Goal: Communication & Community: Participate in discussion

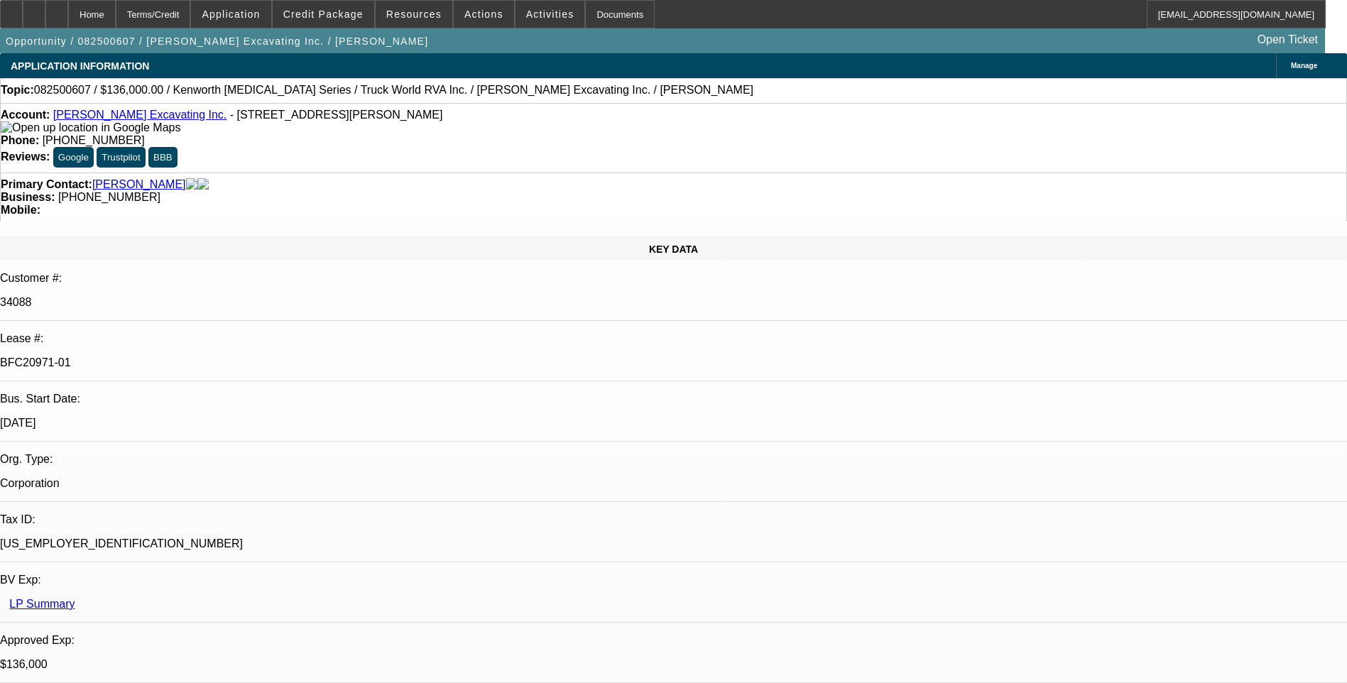
select select "0"
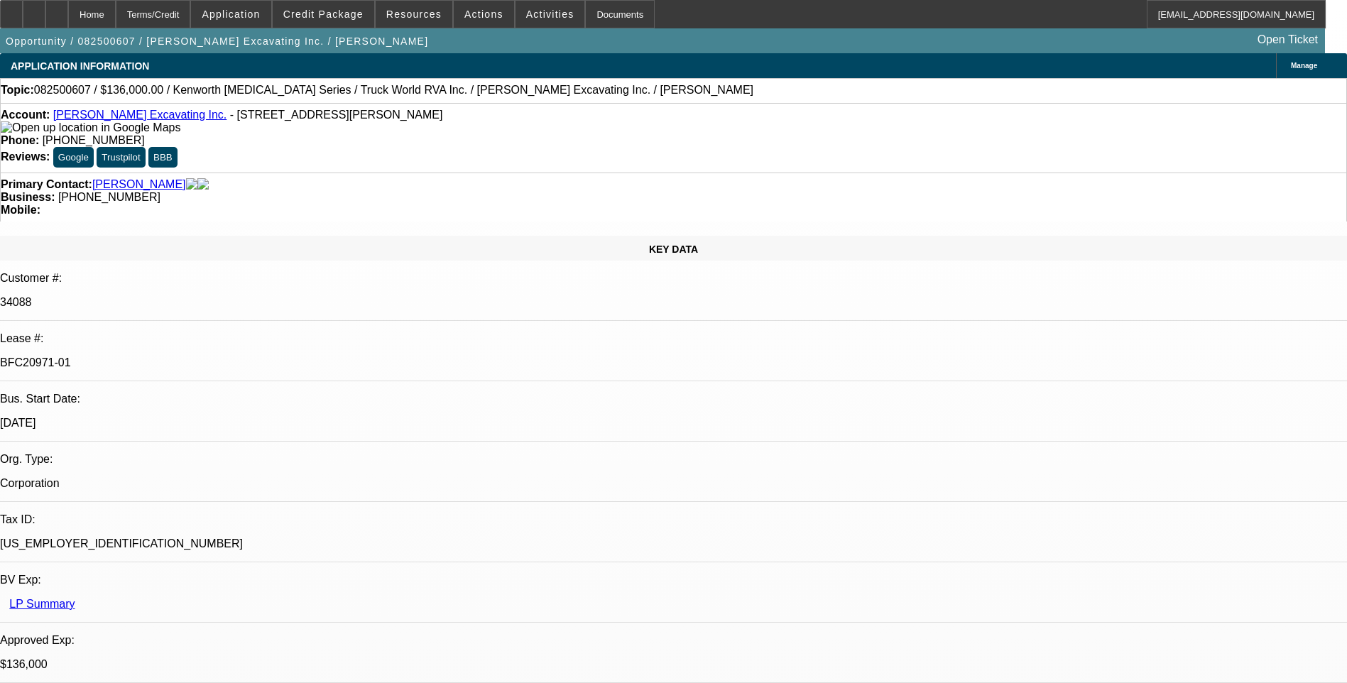
select select "0"
select select "1"
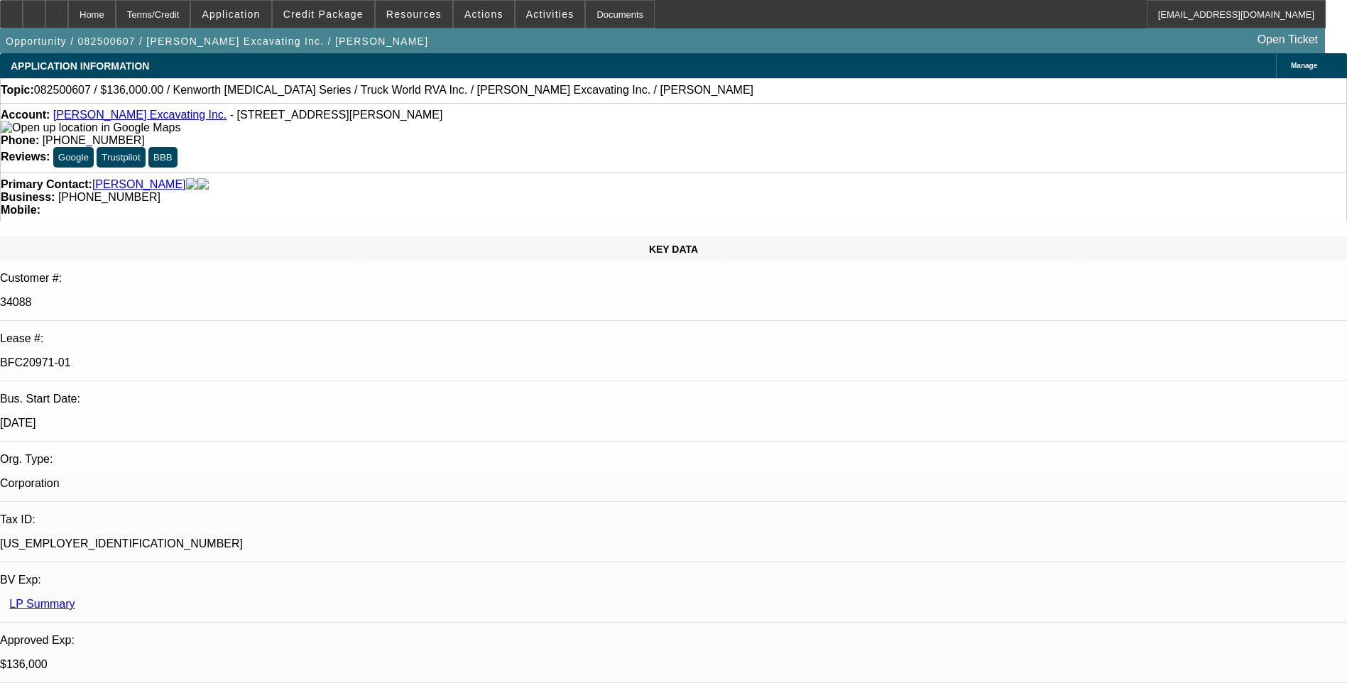
select select "1"
select select "6"
select select "1"
select select "6"
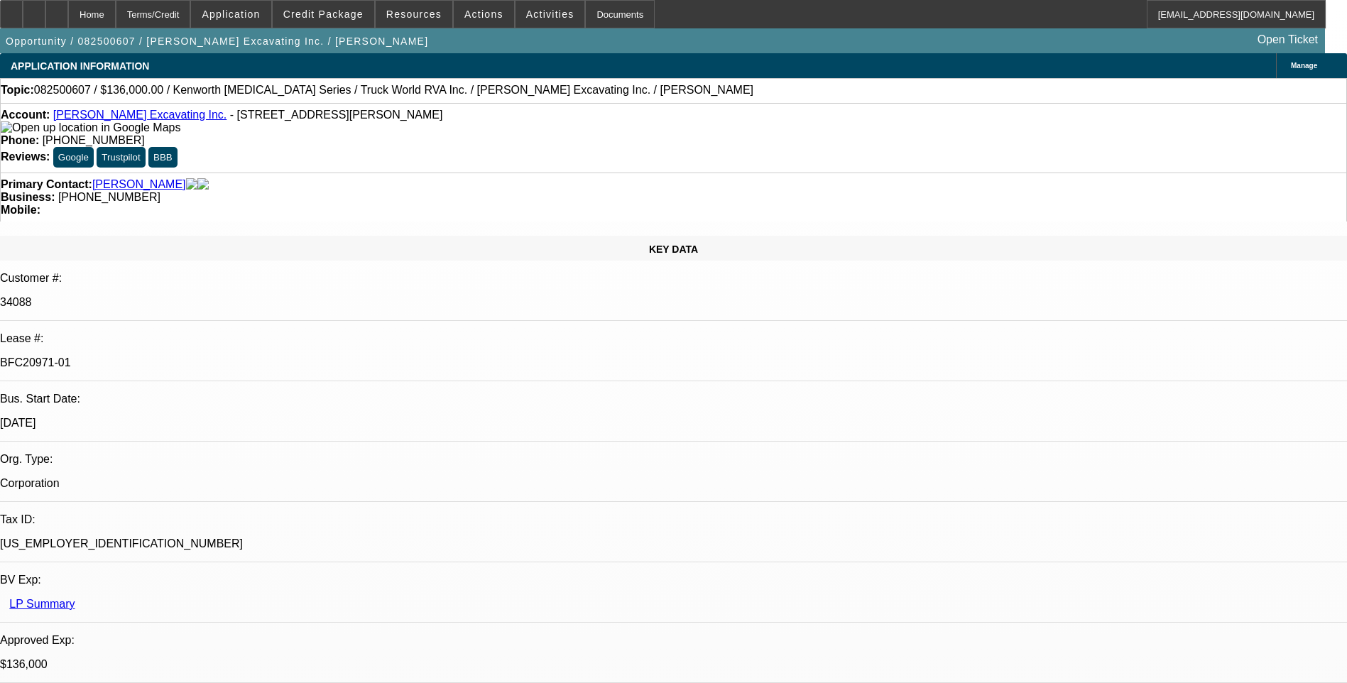
select select "1"
select select "6"
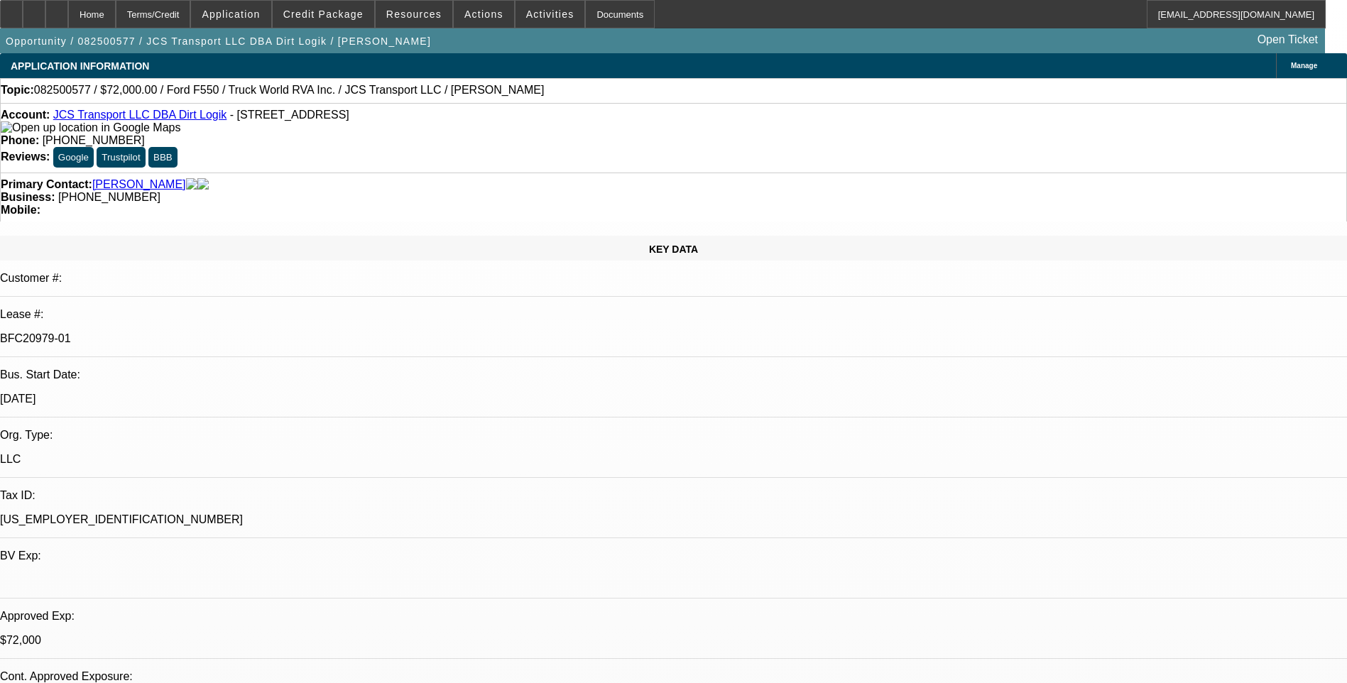
select select "0"
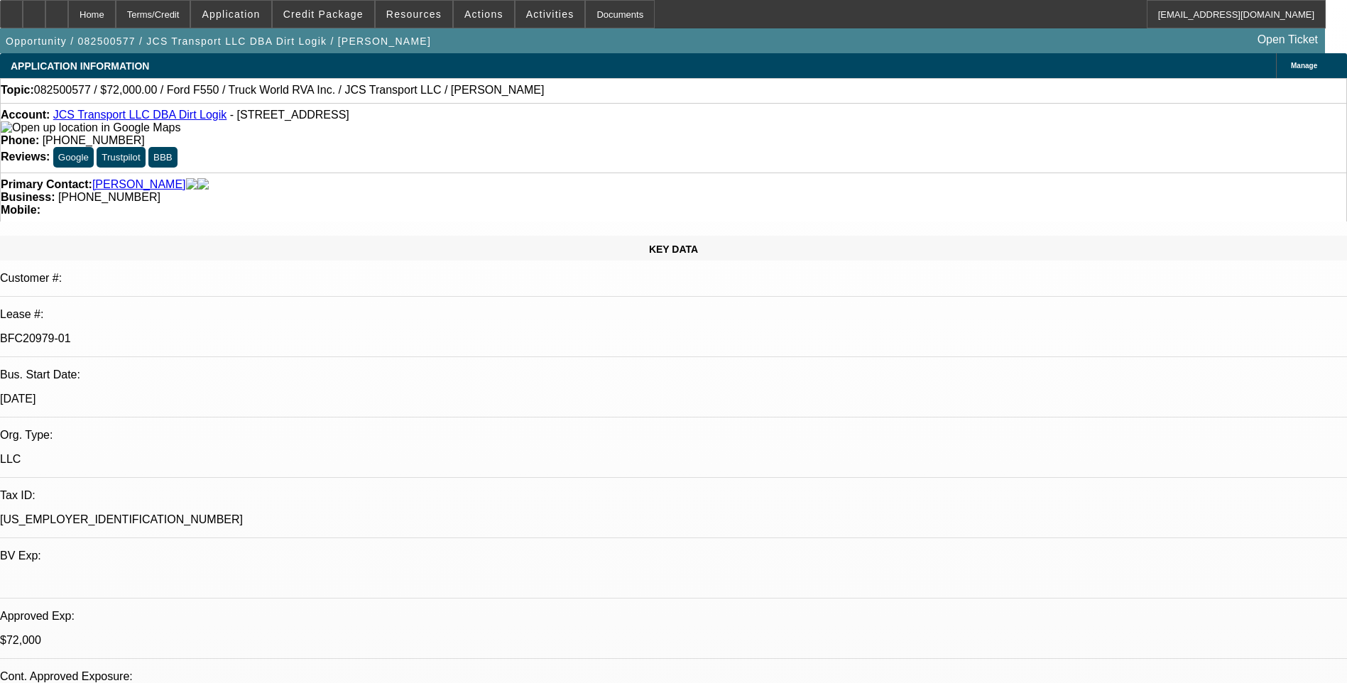
select select "0"
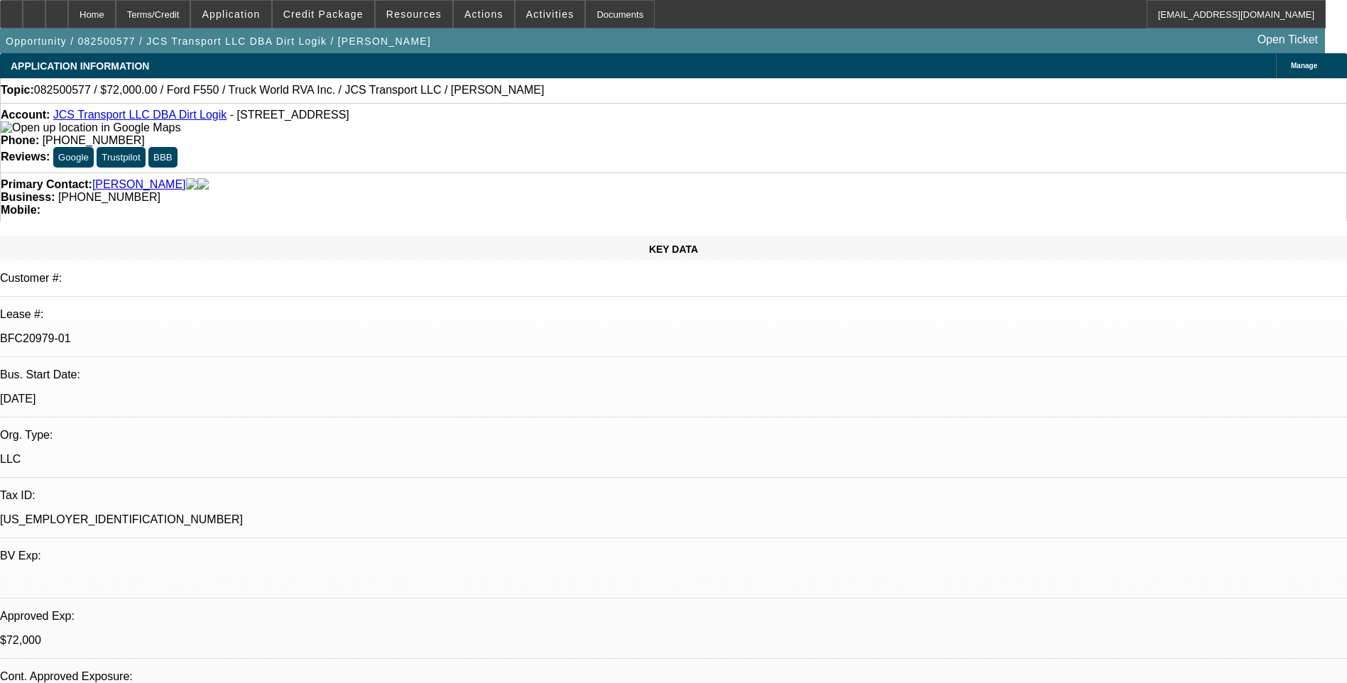
select select "0"
select select "1"
select select "6"
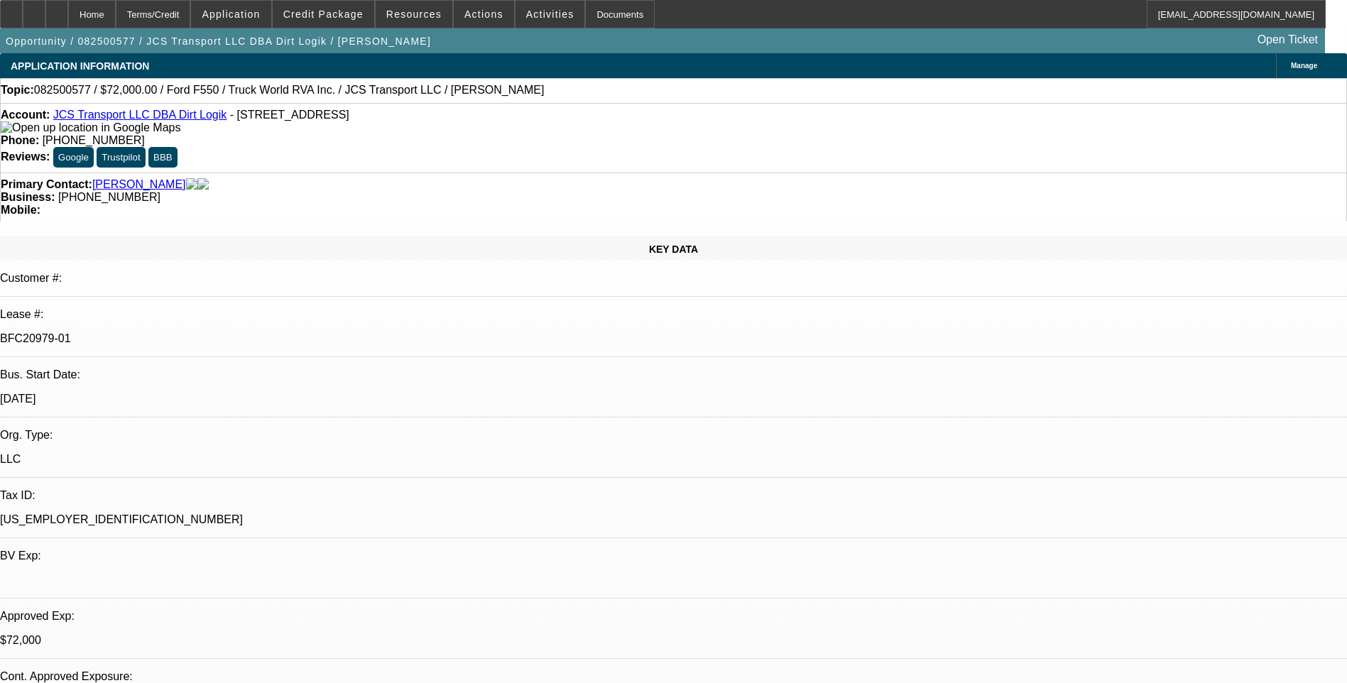
select select "1"
select select "6"
select select "1"
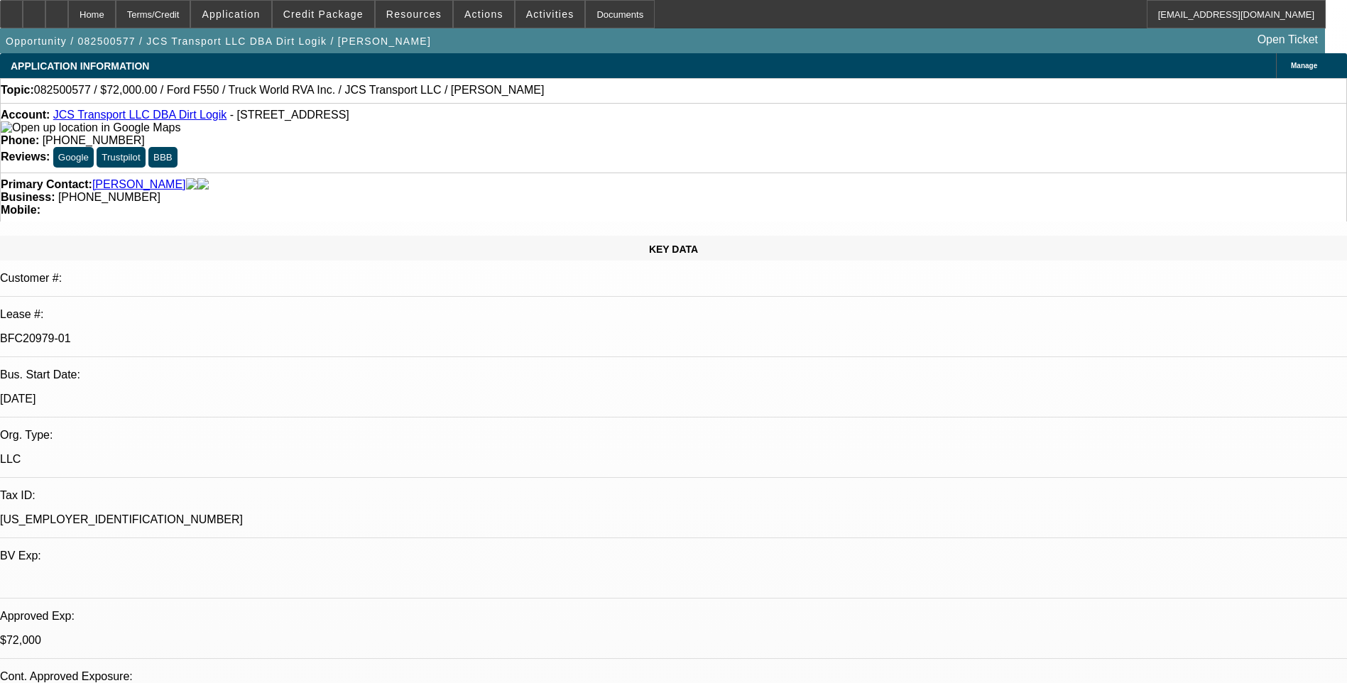
select select "6"
select select "1"
select select "6"
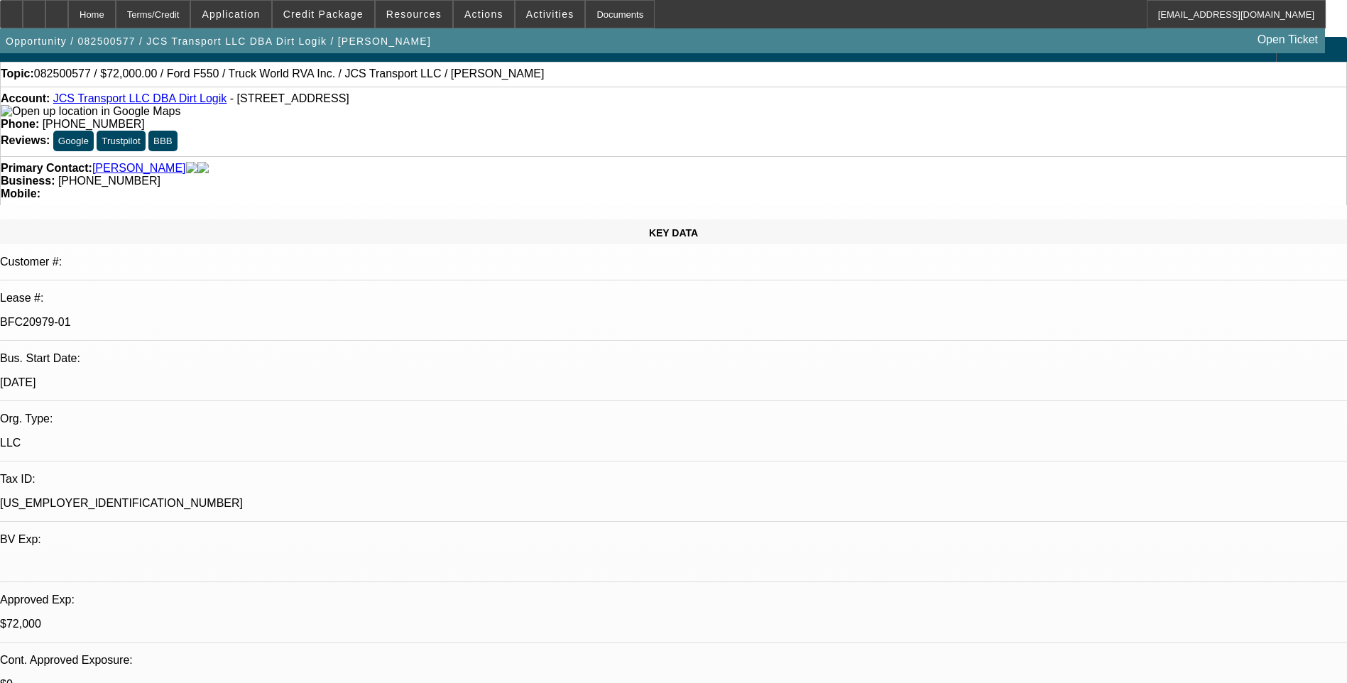
scroll to position [0, 0]
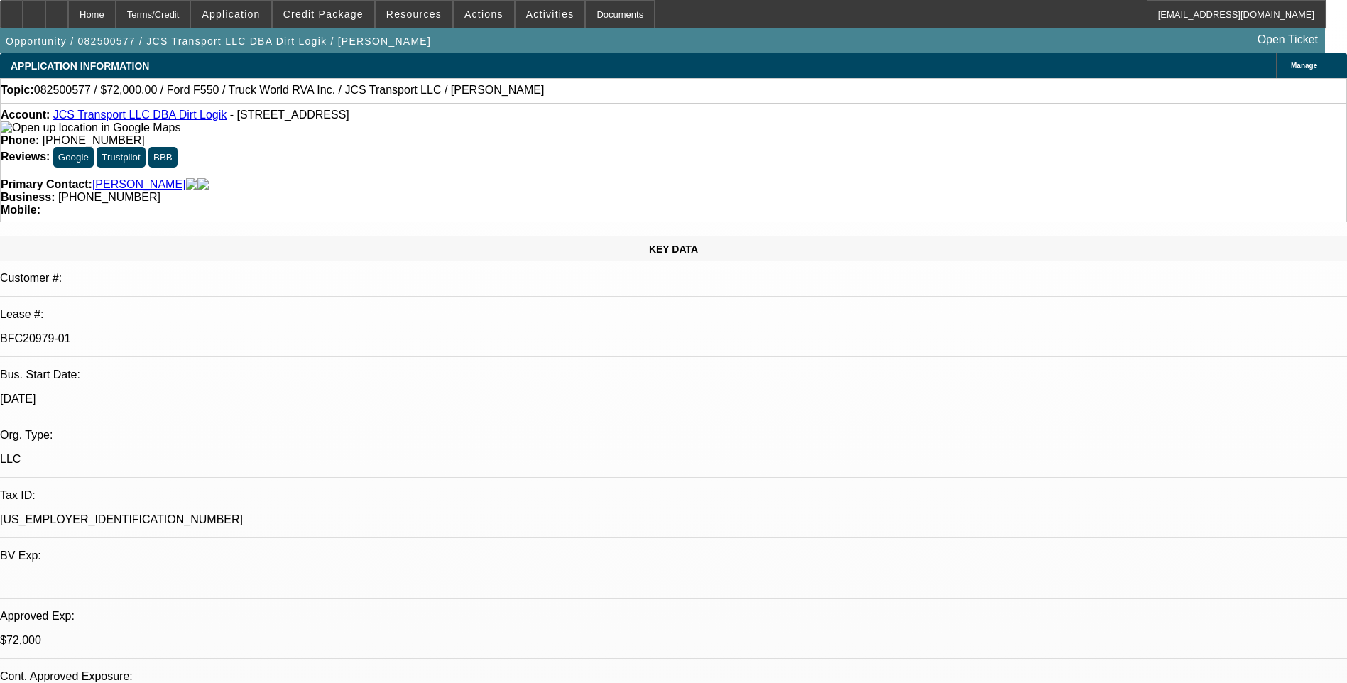
click at [191, 23] on div "Terms/Credit" at bounding box center [153, 14] width 75 height 28
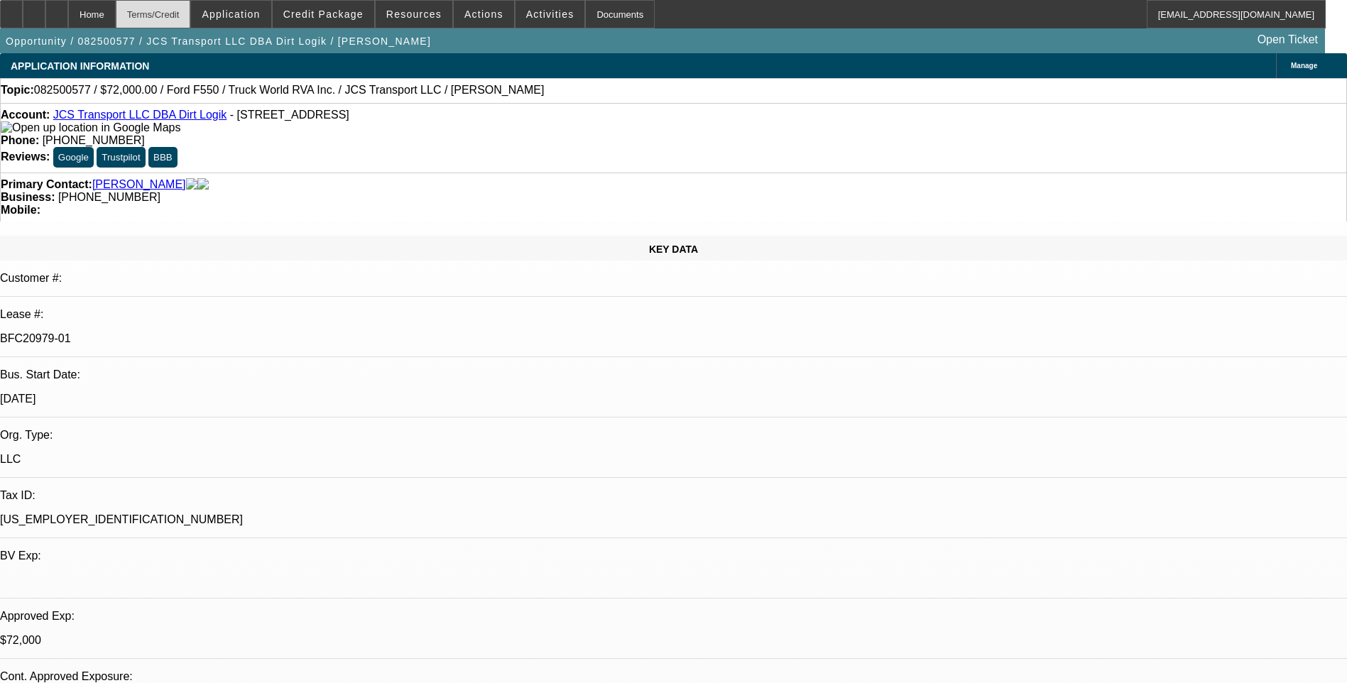
click at [180, 17] on div "Terms/Credit" at bounding box center [153, 14] width 75 height 28
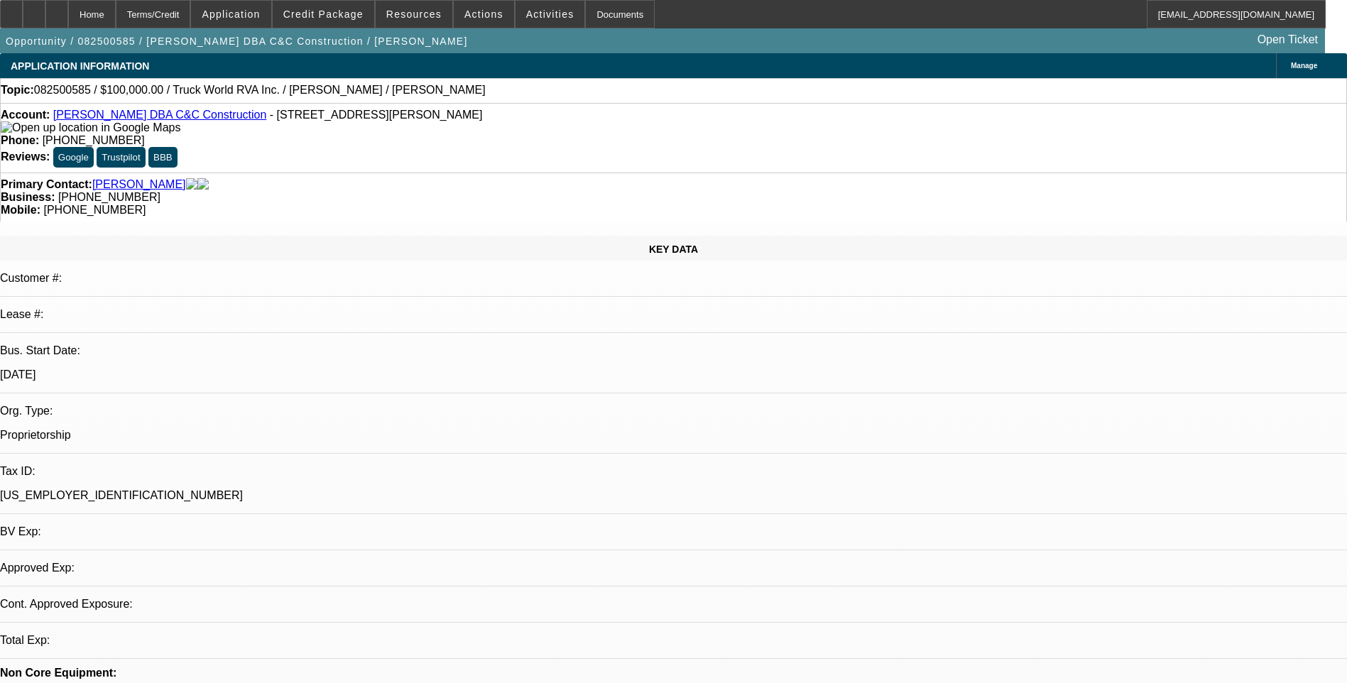
select select "0"
select select "2"
select select "0.1"
select select "1"
select select "2"
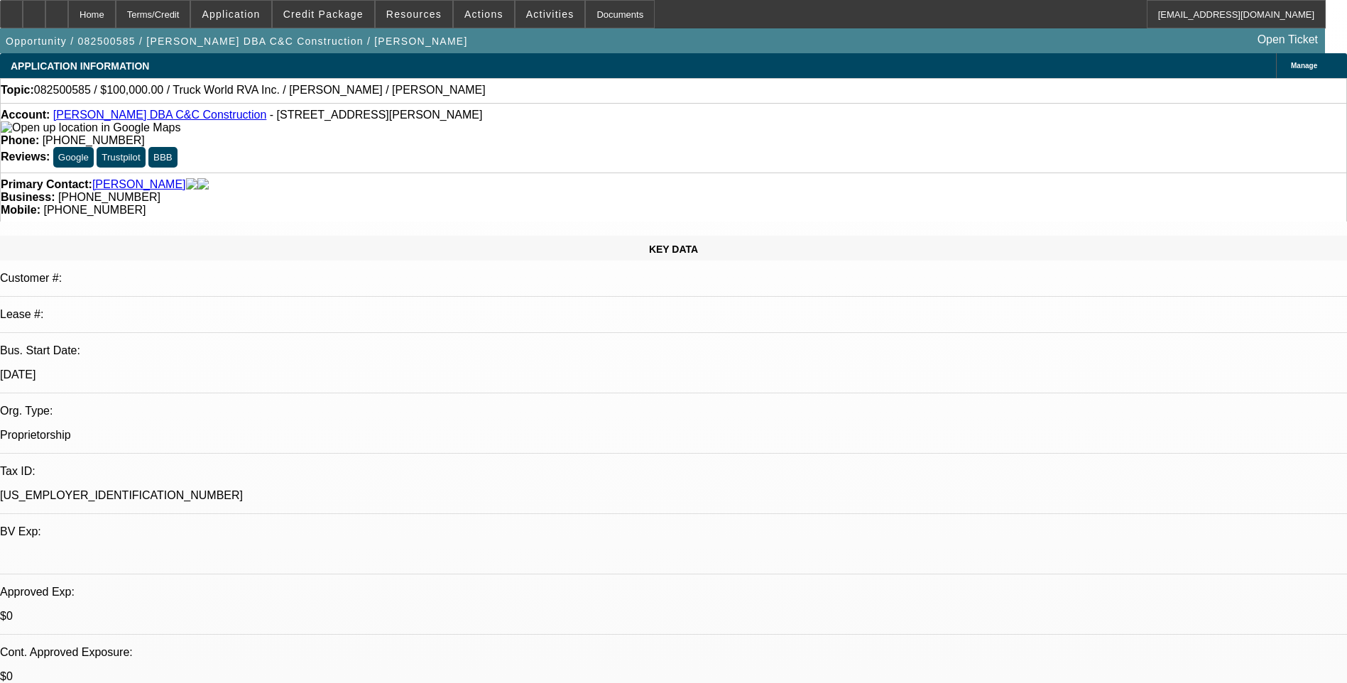
select select "4"
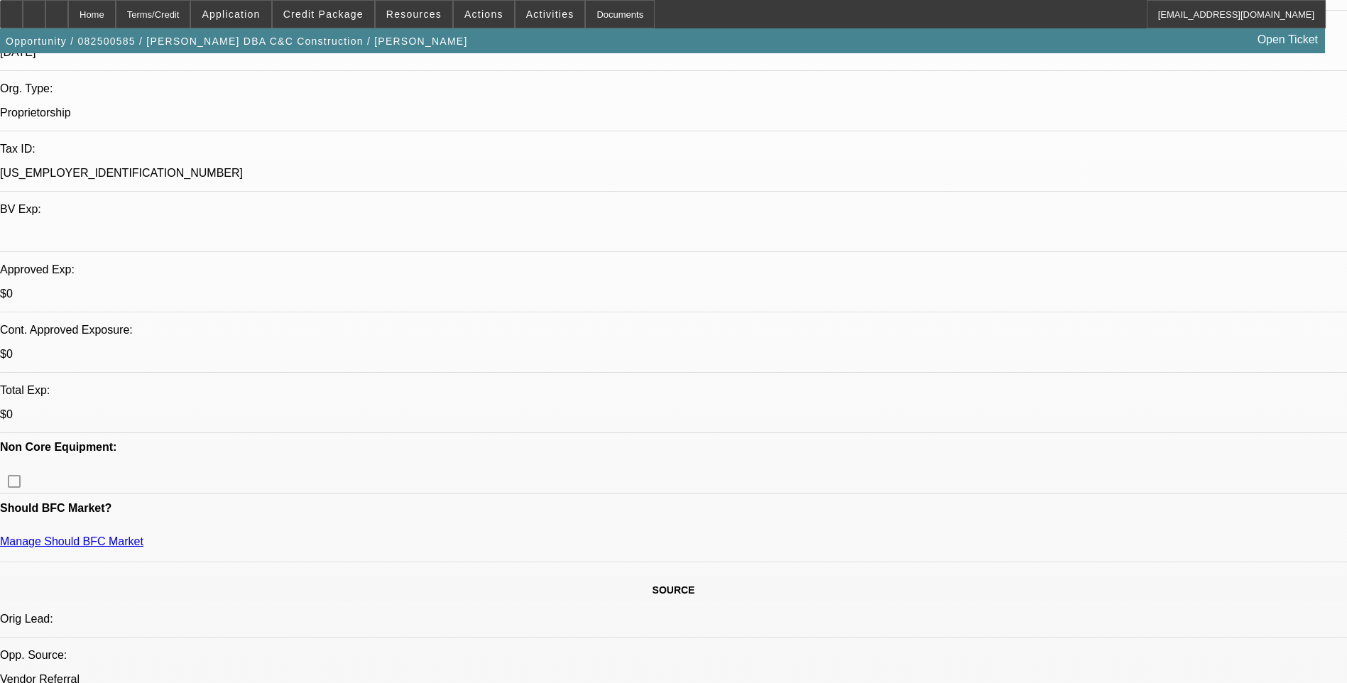
scroll to position [355, 0]
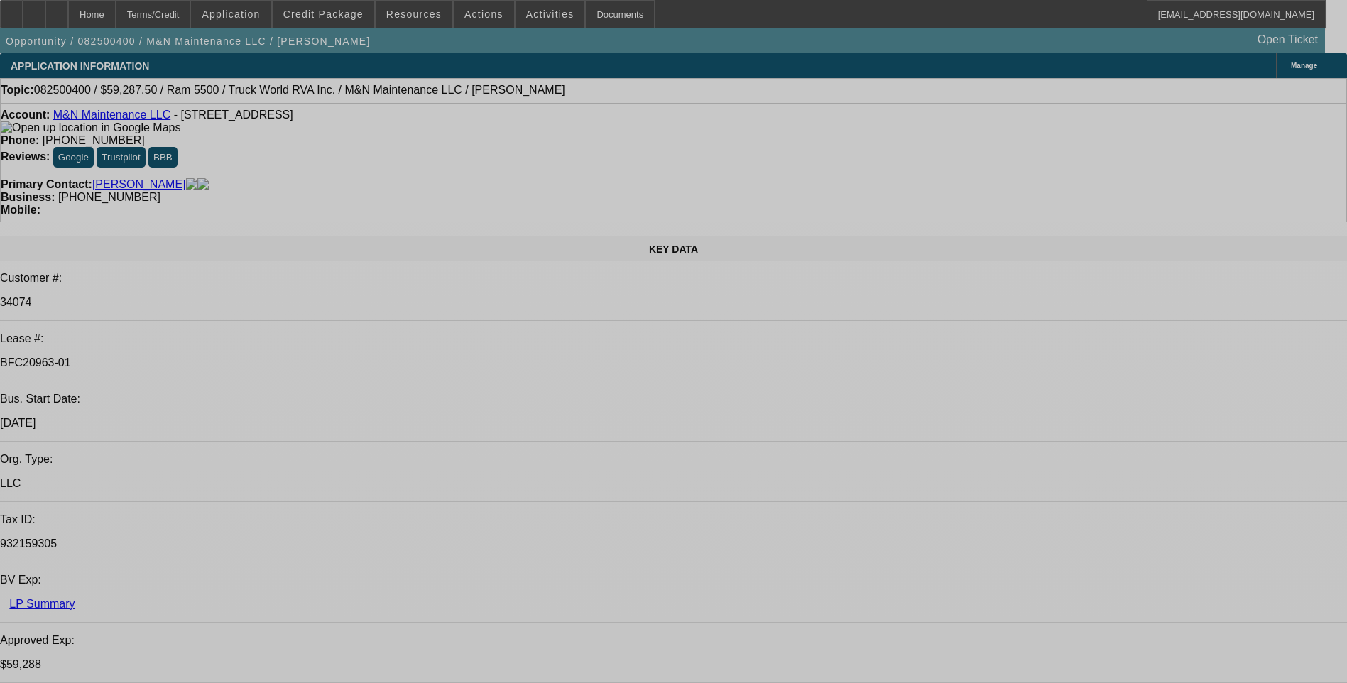
select select "0.1"
select select "0"
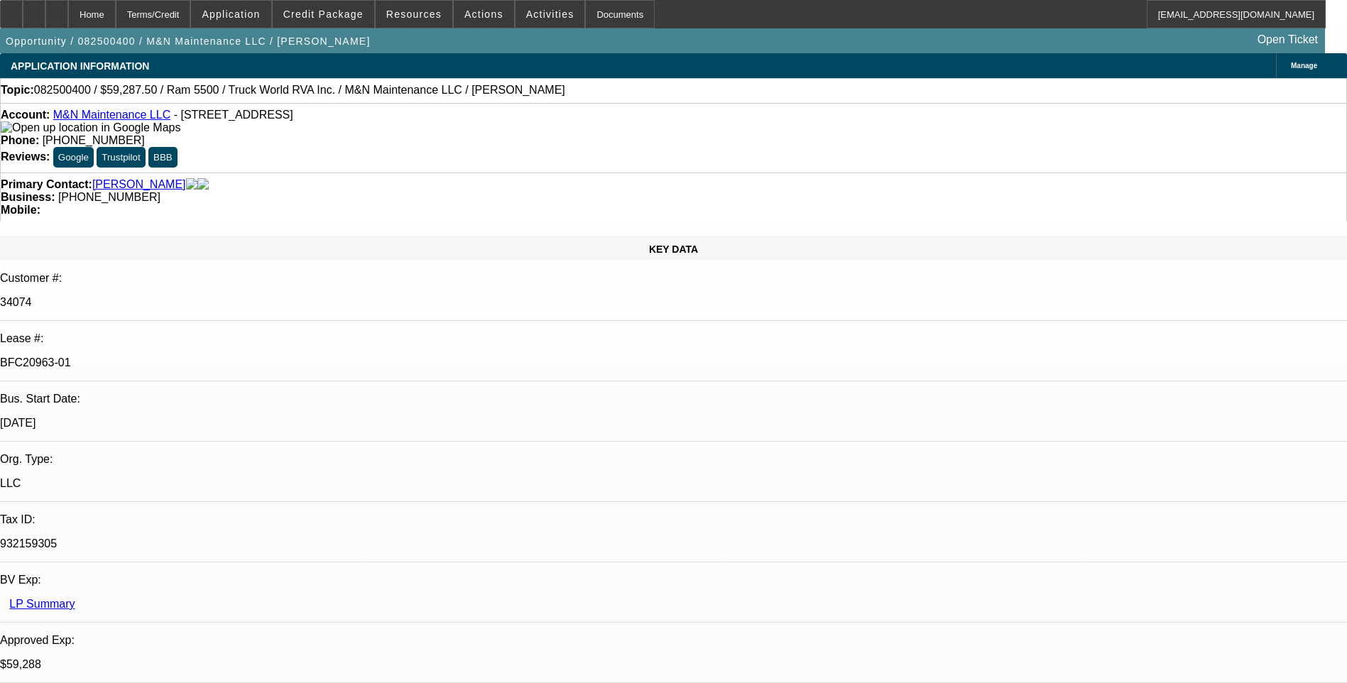
select select "0"
select select "0.1"
select select "0"
select select "0.1"
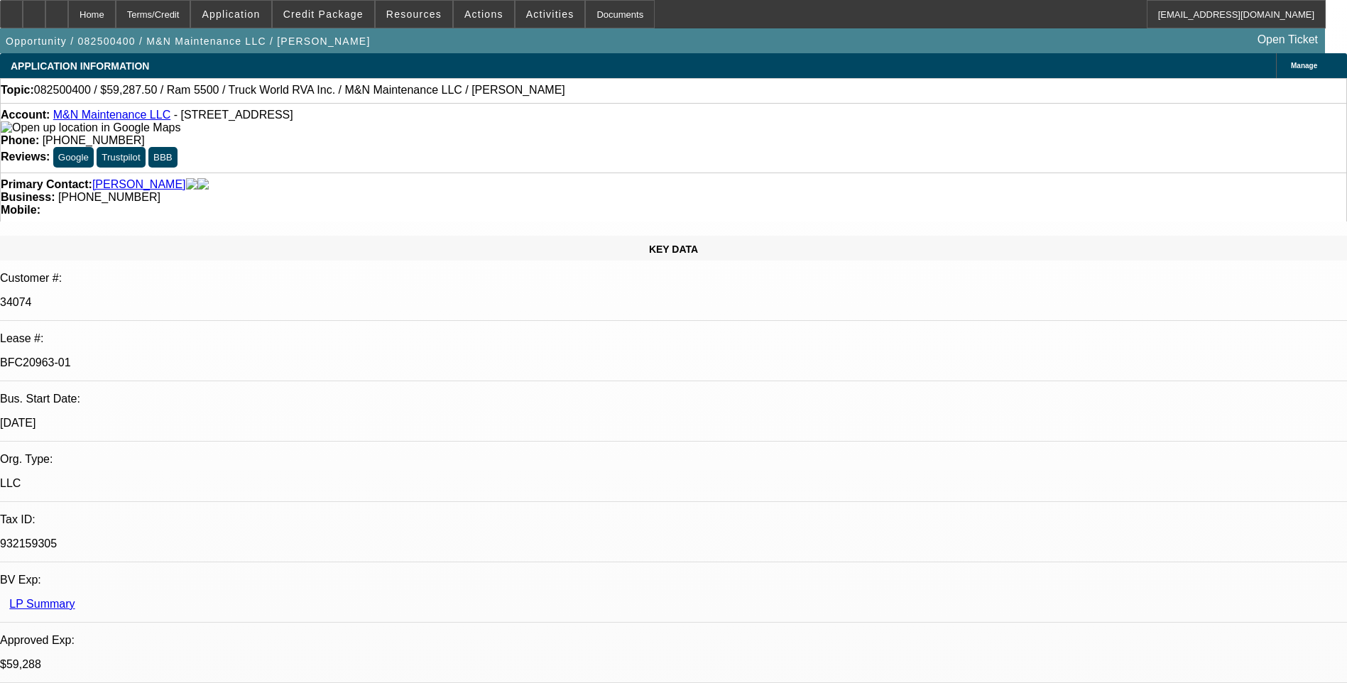
select select "0"
select select "1"
select select "6"
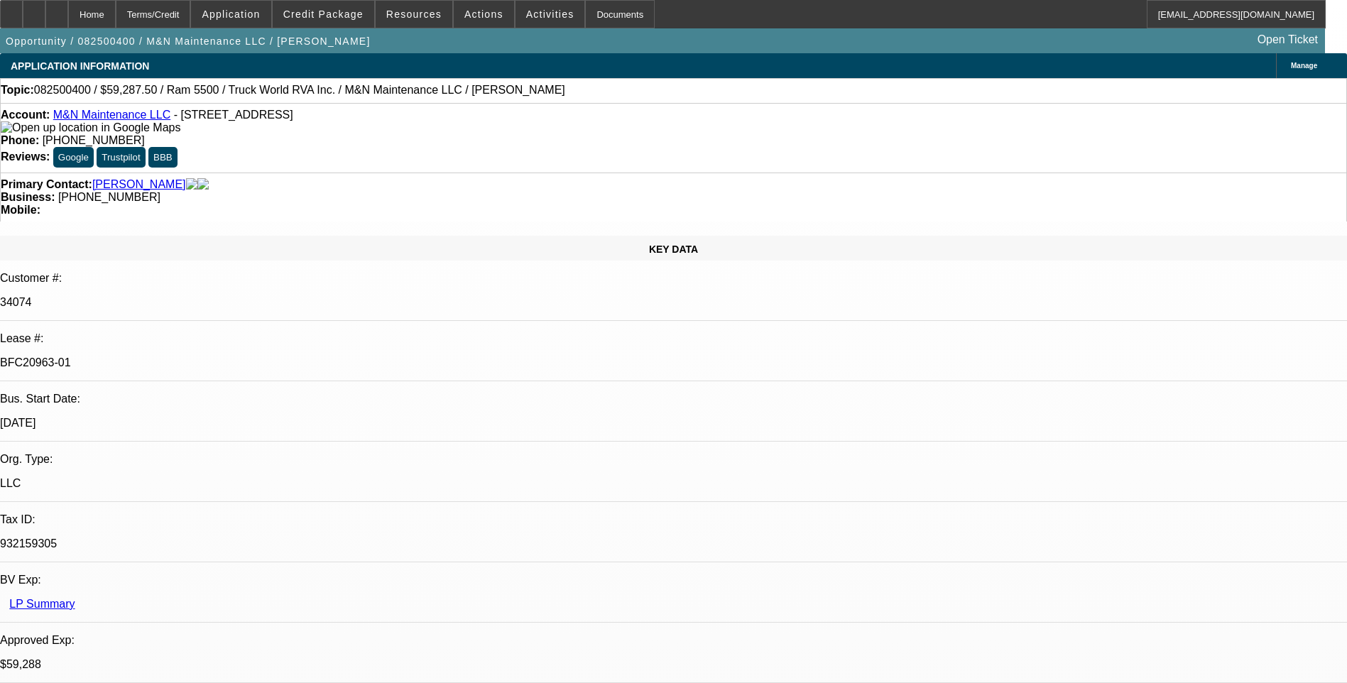
select select "1"
select select "6"
select select "1"
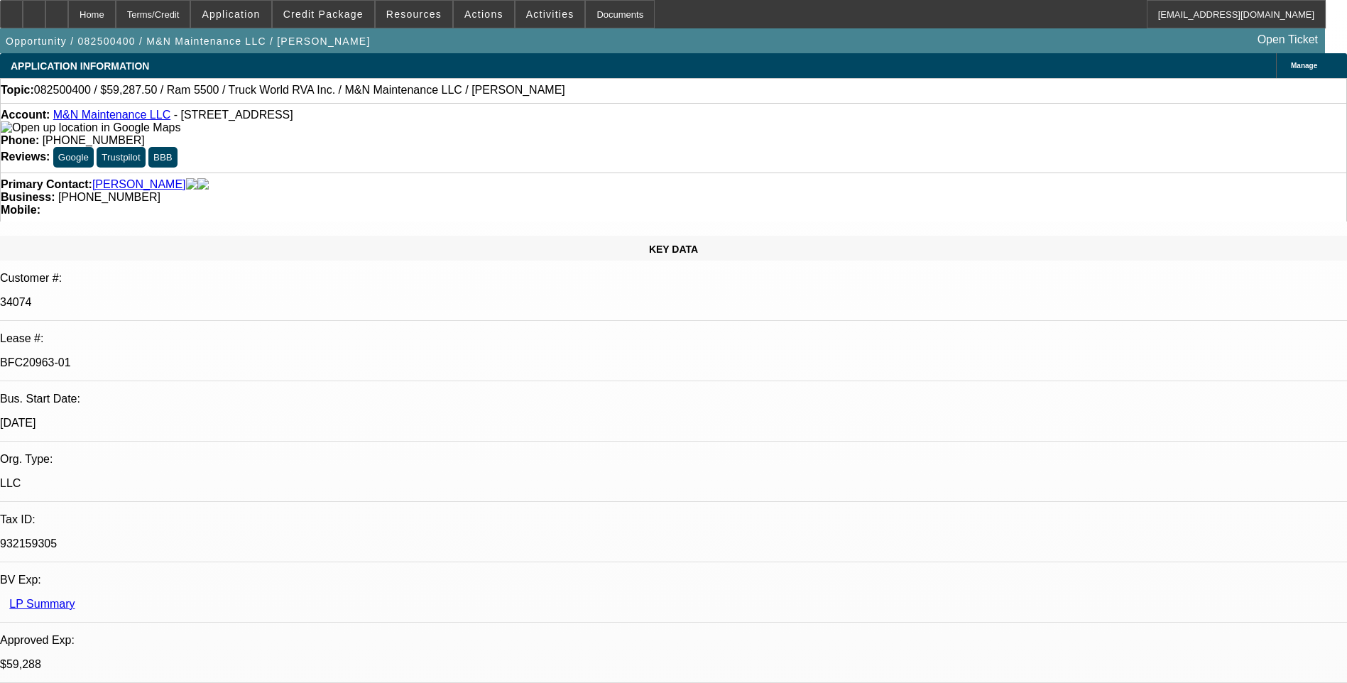
select select "6"
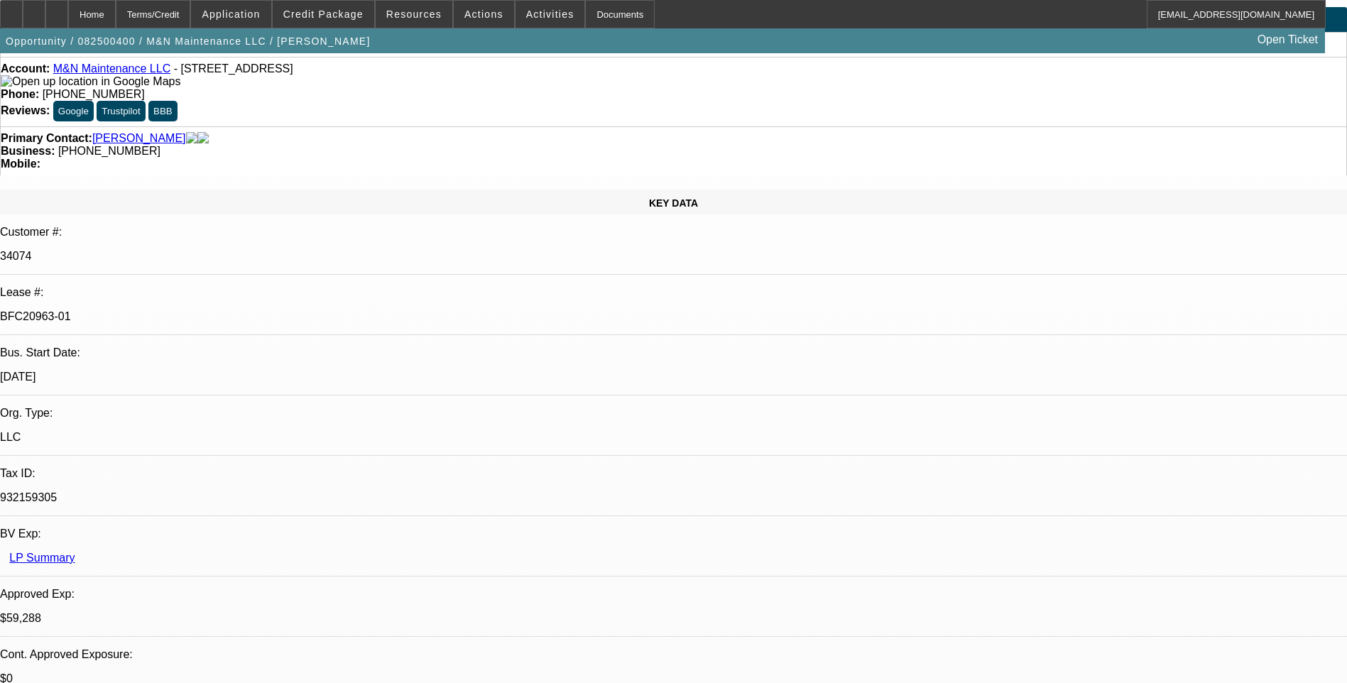
scroll to position [71, 0]
